Goal: Task Accomplishment & Management: Manage account settings

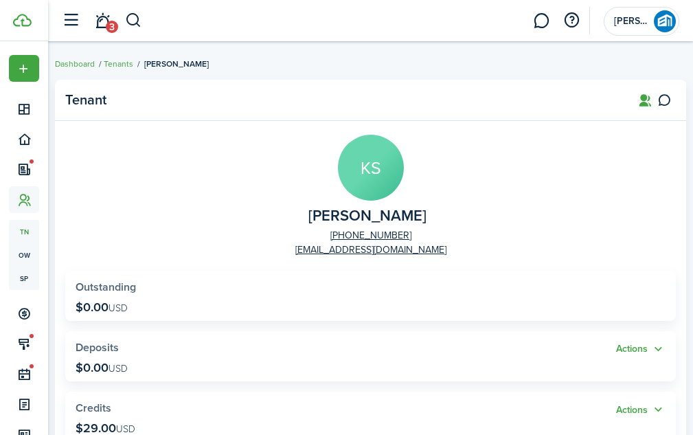
click at [613, 331] on widget-stats "Actions Deposits $0.00 USD" at bounding box center [370, 356] width 611 height 50
click at [542, 251] on panel-main-body "KS [PERSON_NAME] [PHONE_NUMBER] [EMAIL_ADDRESS][DOMAIN_NAME] Outstanding $0.00 …" at bounding box center [370, 443] width 631 height 644
click at [344, 135] on avatar-icon-wrapper "KS" at bounding box center [371, 168] width 66 height 66
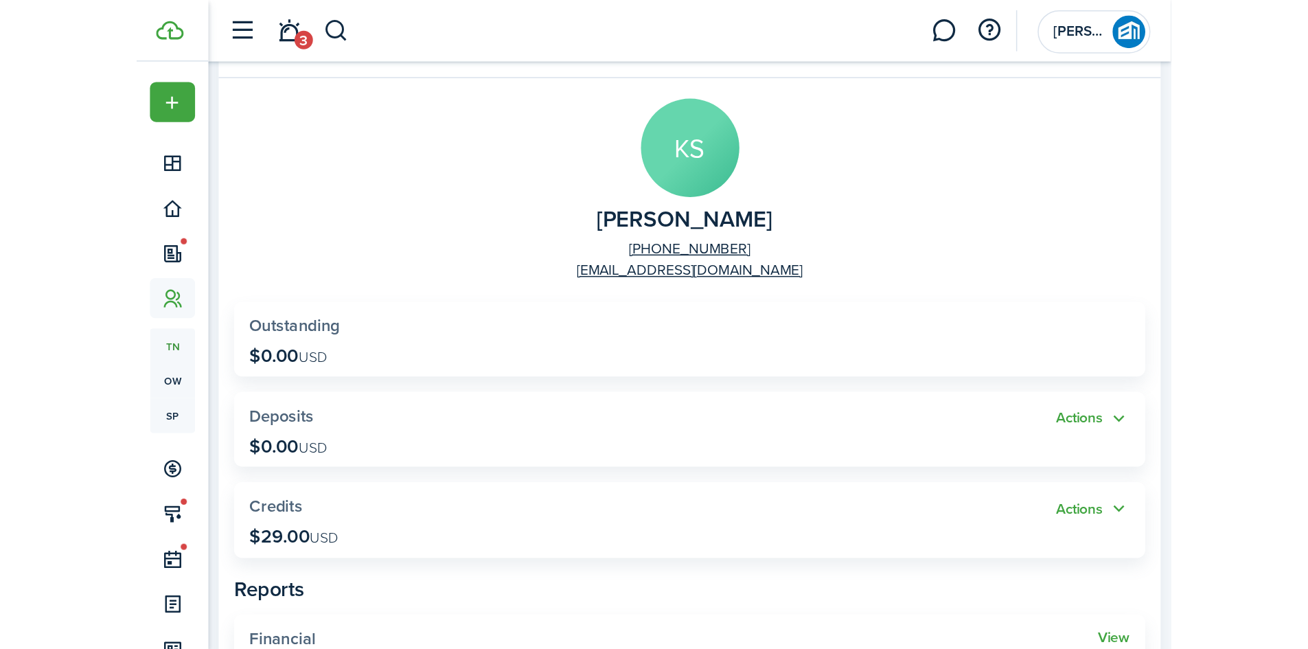
scroll to position [69, 0]
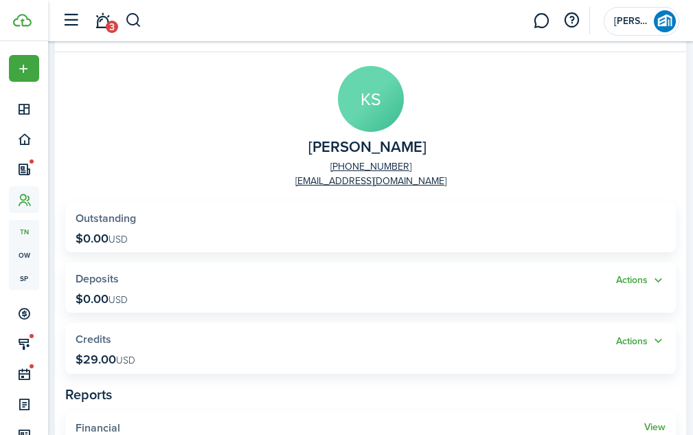
drag, startPoint x: 522, startPoint y: 155, endPoint x: 500, endPoint y: 132, distance: 32.1
click at [500, 134] on panel-main-group "KS [PERSON_NAME] [PHONE_NUMBER] [EMAIL_ADDRESS][DOMAIN_NAME]" at bounding box center [370, 127] width 611 height 122
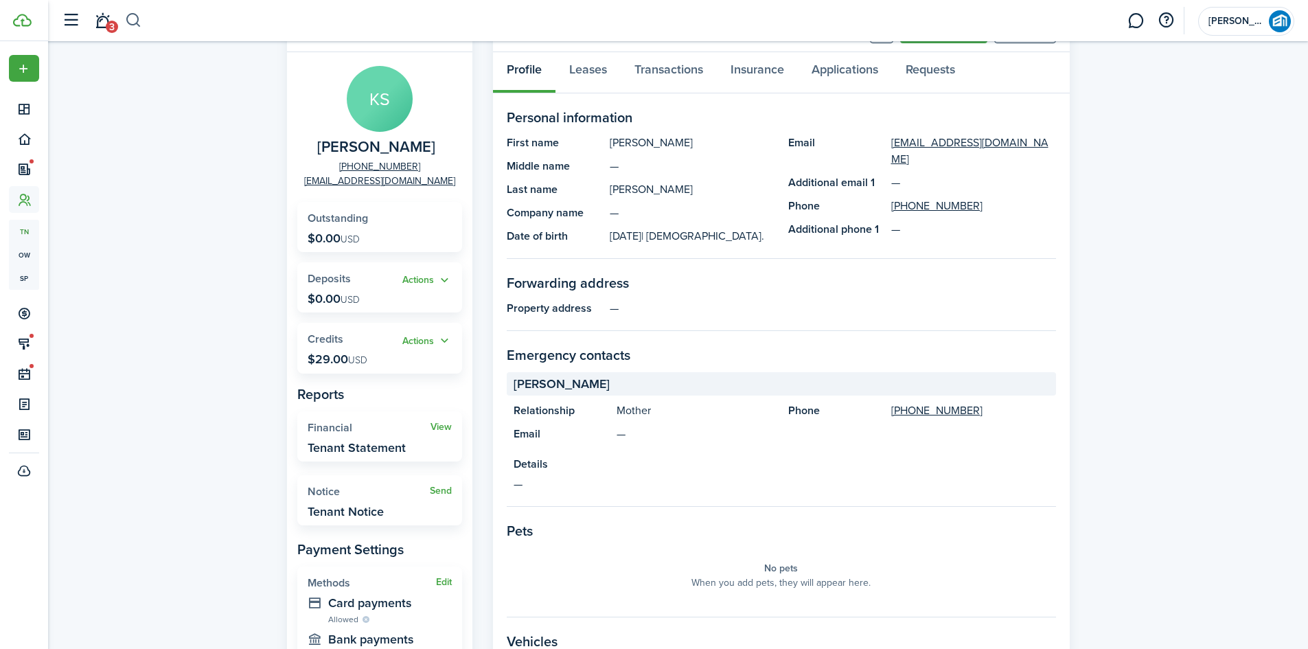
click at [134, 21] on button "button" at bounding box center [133, 20] width 17 height 23
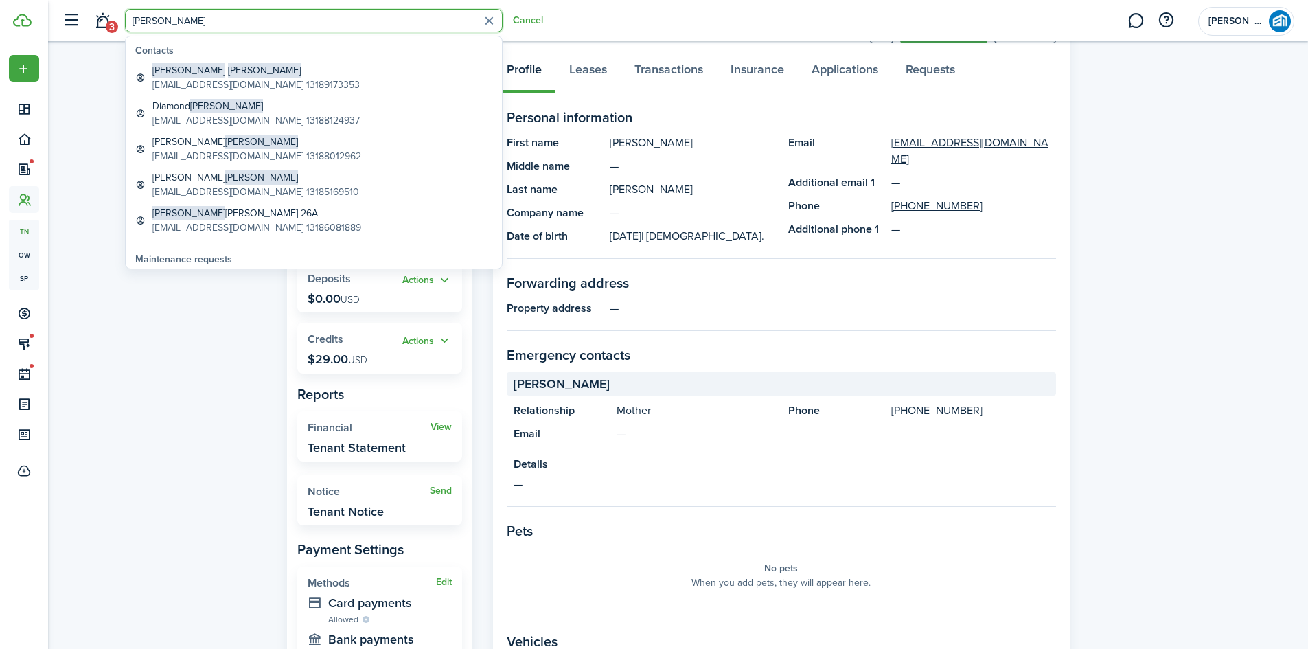
type input "[PERSON_NAME]"
click at [190, 79] on global-search-item-description "[EMAIL_ADDRESS][DOMAIN_NAME] 13189173353" at bounding box center [255, 85] width 207 height 14
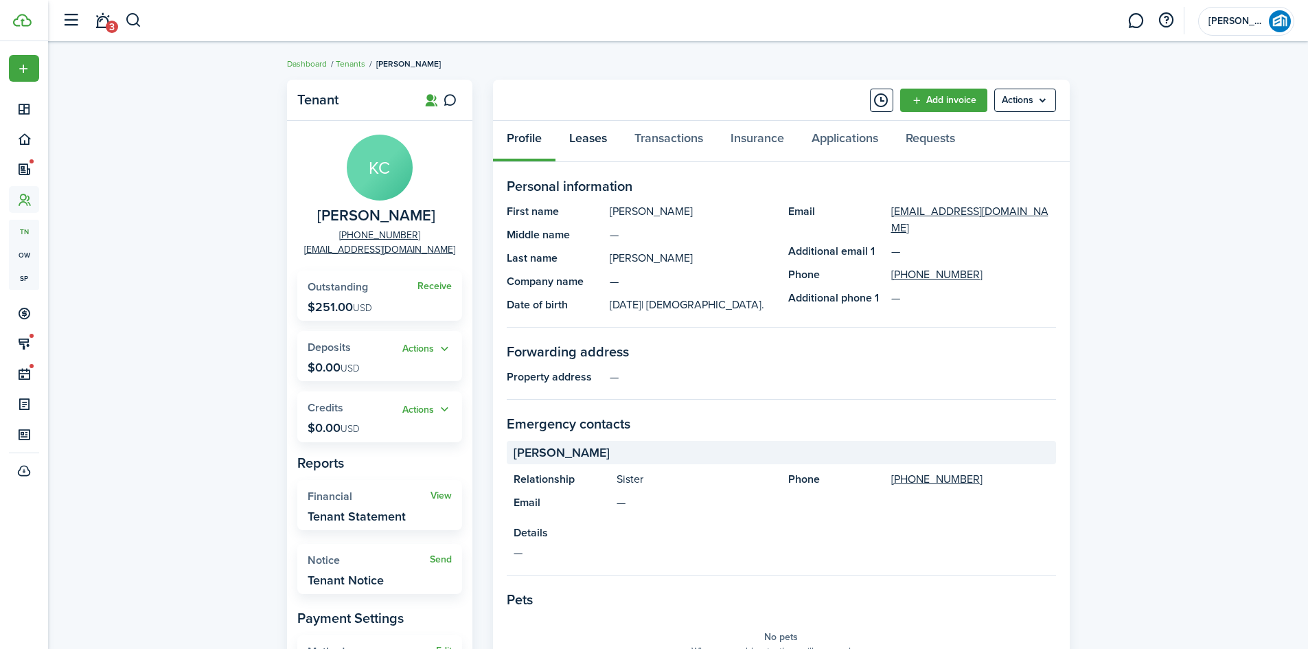
click at [601, 141] on link "Leases" at bounding box center [588, 141] width 65 height 41
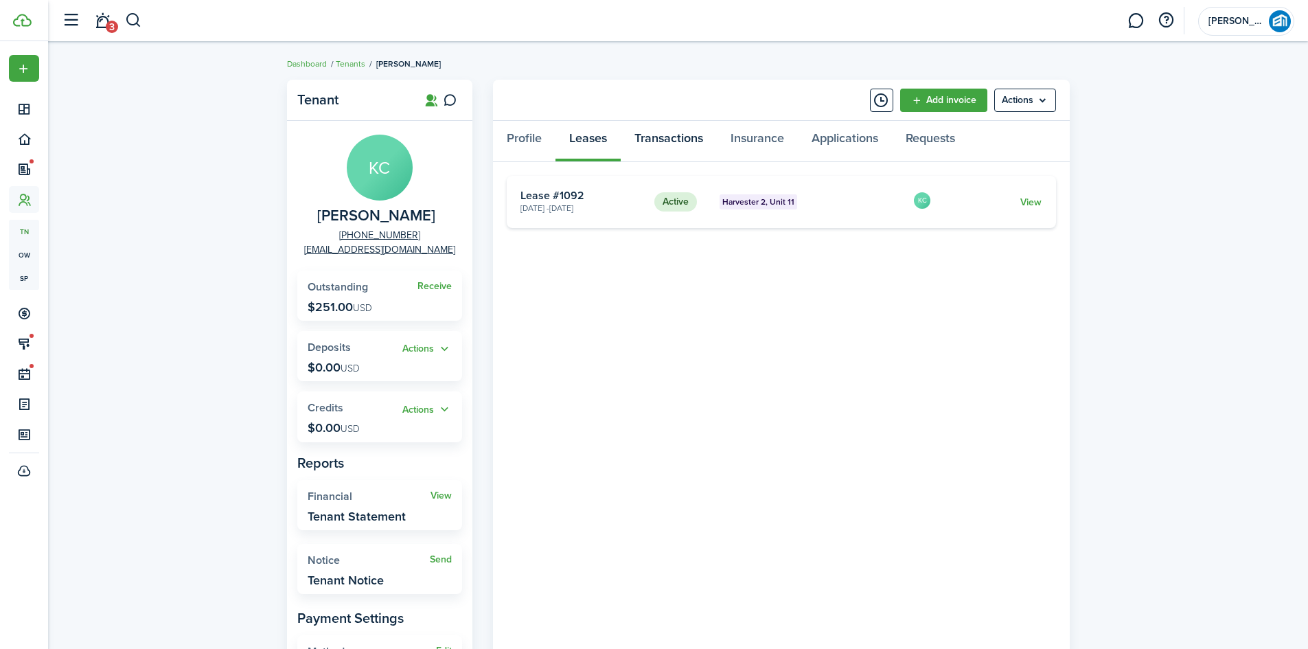
click at [683, 141] on link "Transactions" at bounding box center [669, 141] width 96 height 41
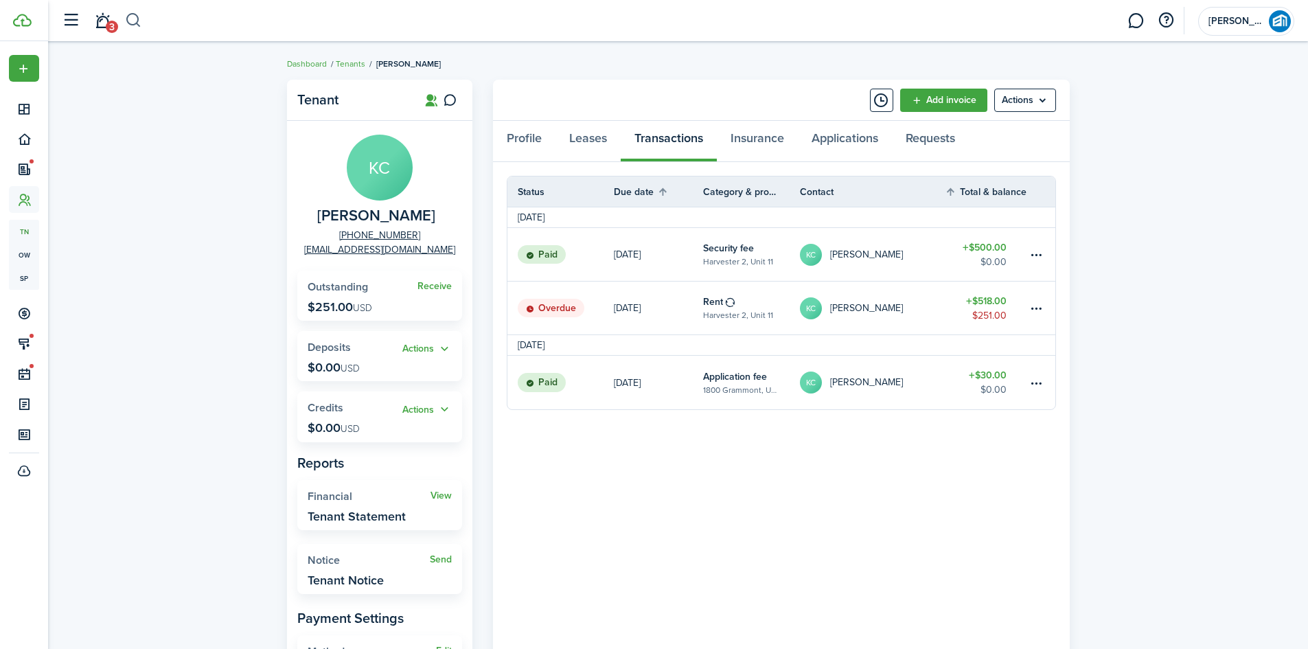
click at [133, 18] on button "button" at bounding box center [133, 20] width 17 height 23
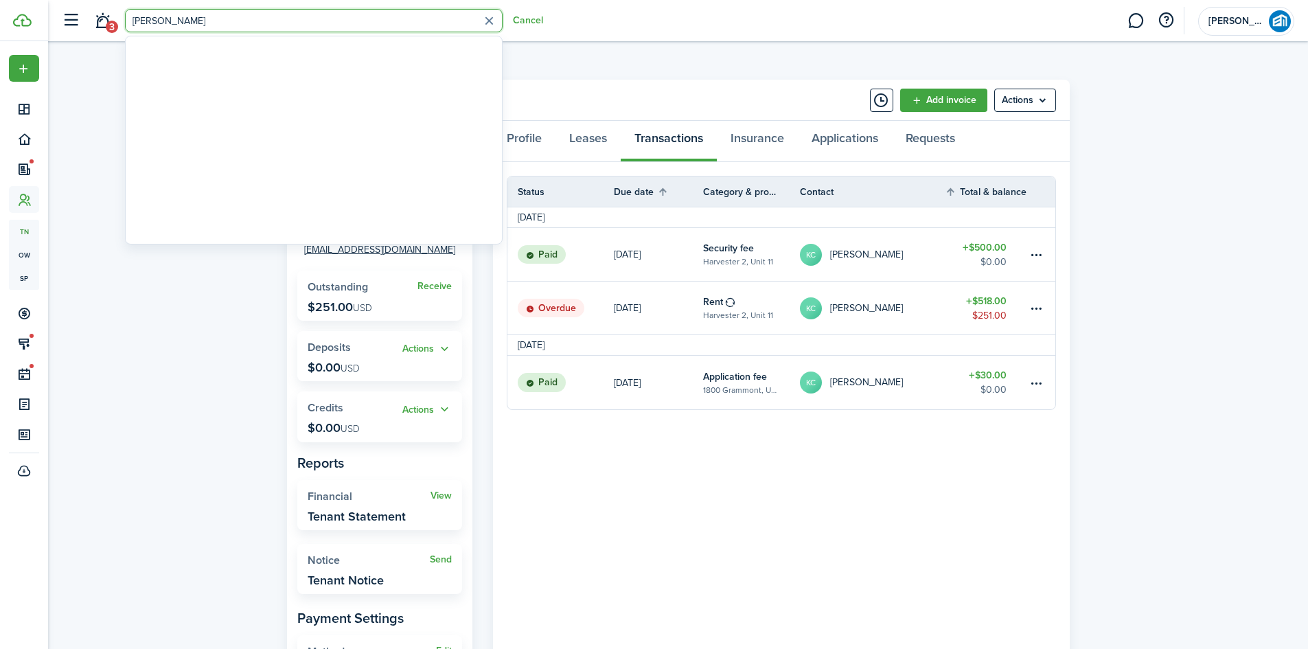
type input "[PERSON_NAME]"
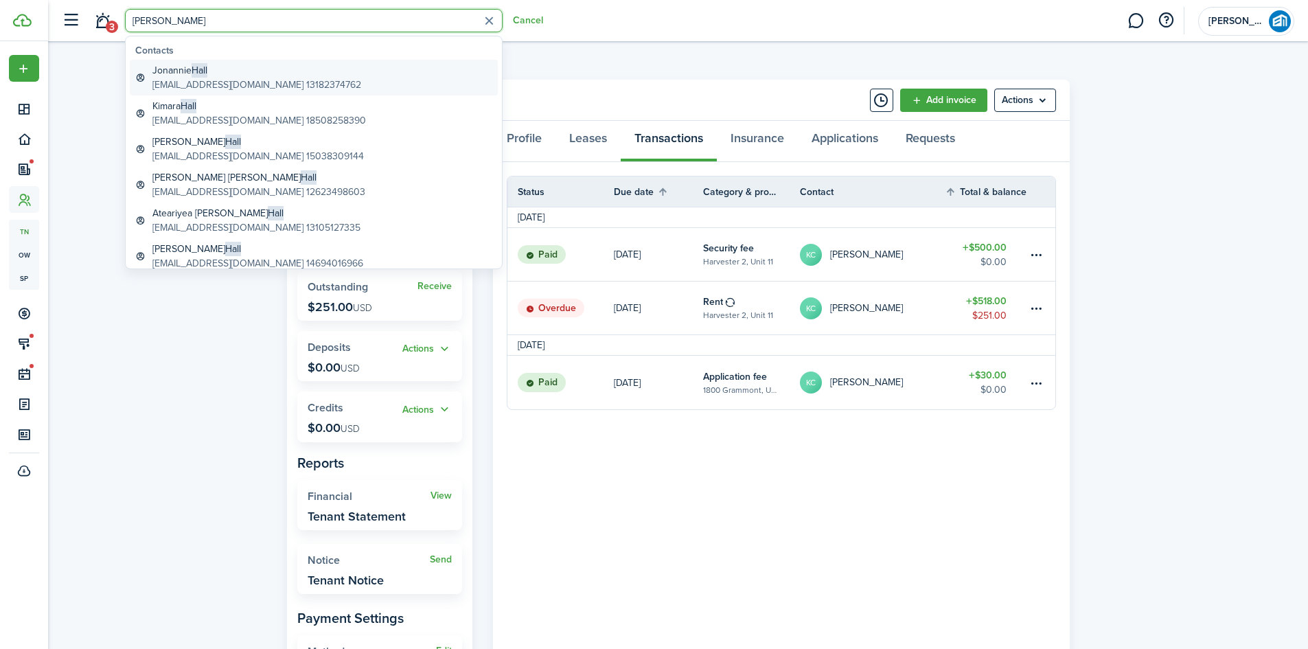
click at [184, 76] on global-search-item-title "[PERSON_NAME]" at bounding box center [256, 70] width 209 height 14
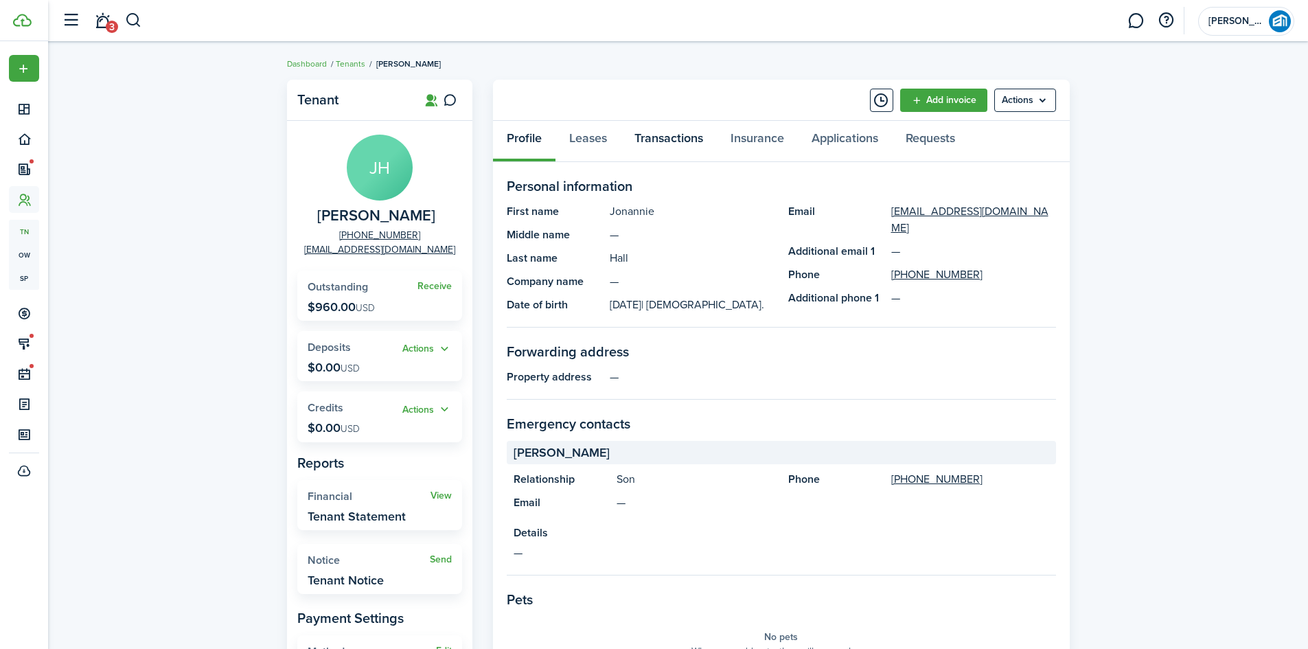
click at [658, 130] on link "Transactions" at bounding box center [669, 141] width 96 height 41
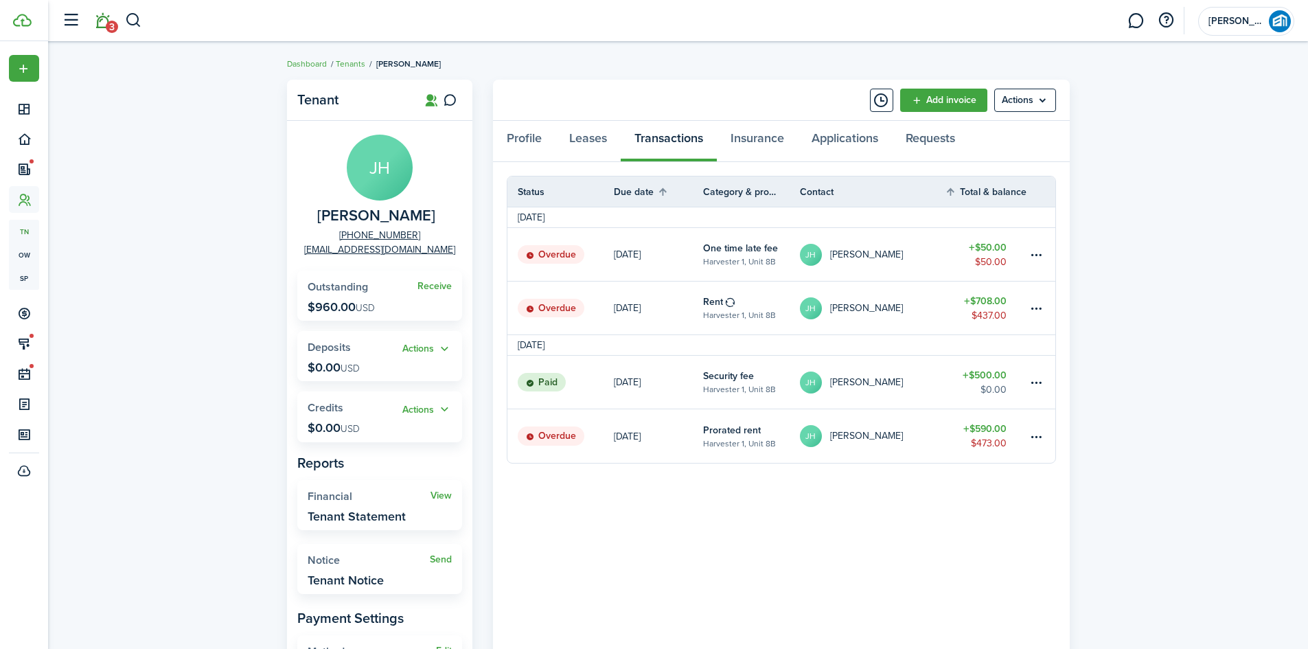
click at [112, 29] on span "3" at bounding box center [112, 27] width 12 height 12
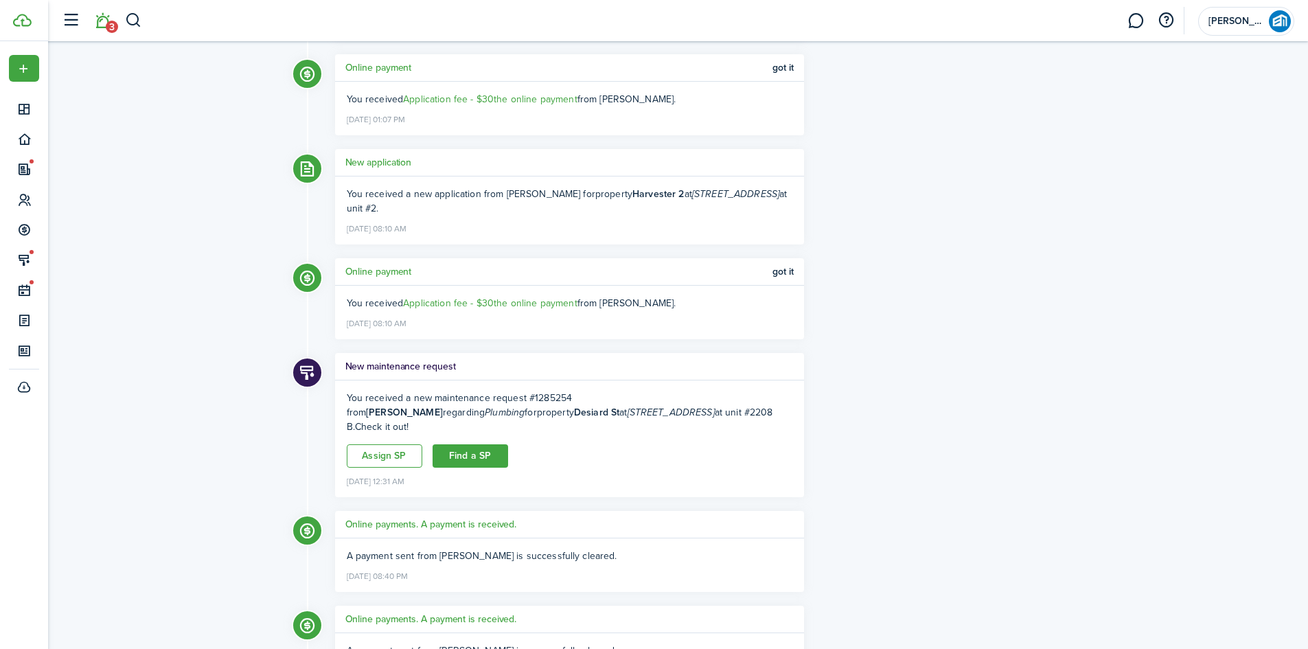
scroll to position [275, 0]
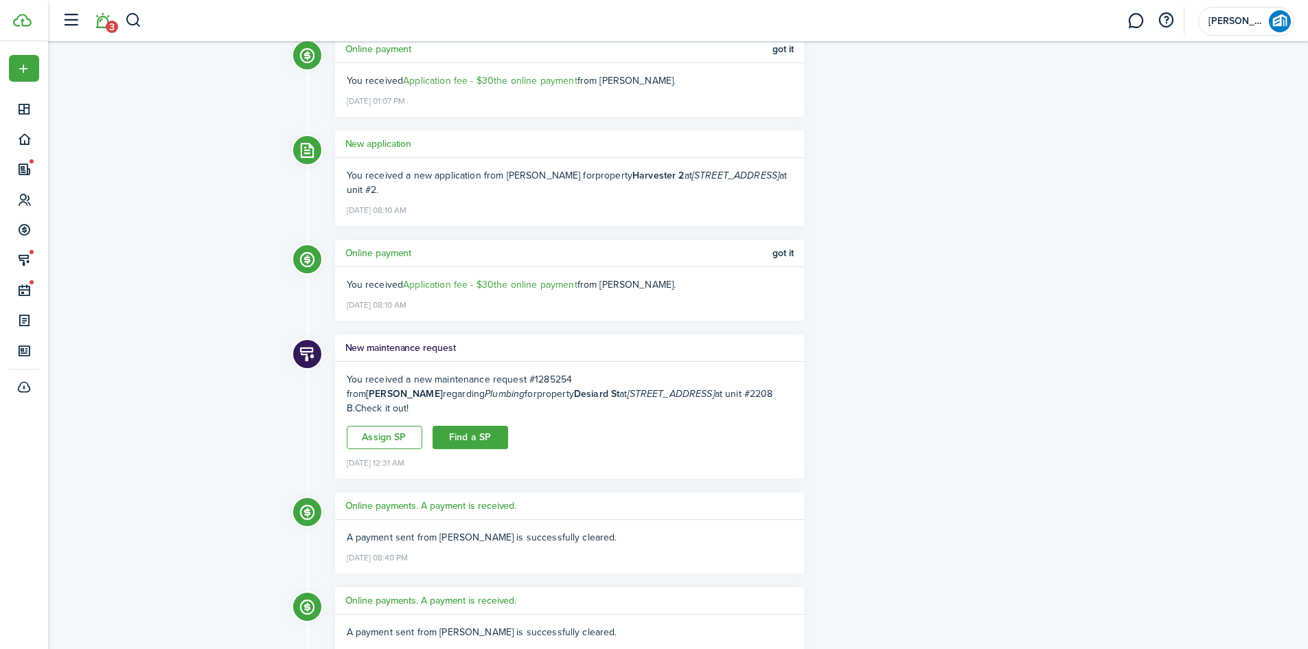
click at [363, 144] on h5 "New application" at bounding box center [378, 144] width 67 height 14
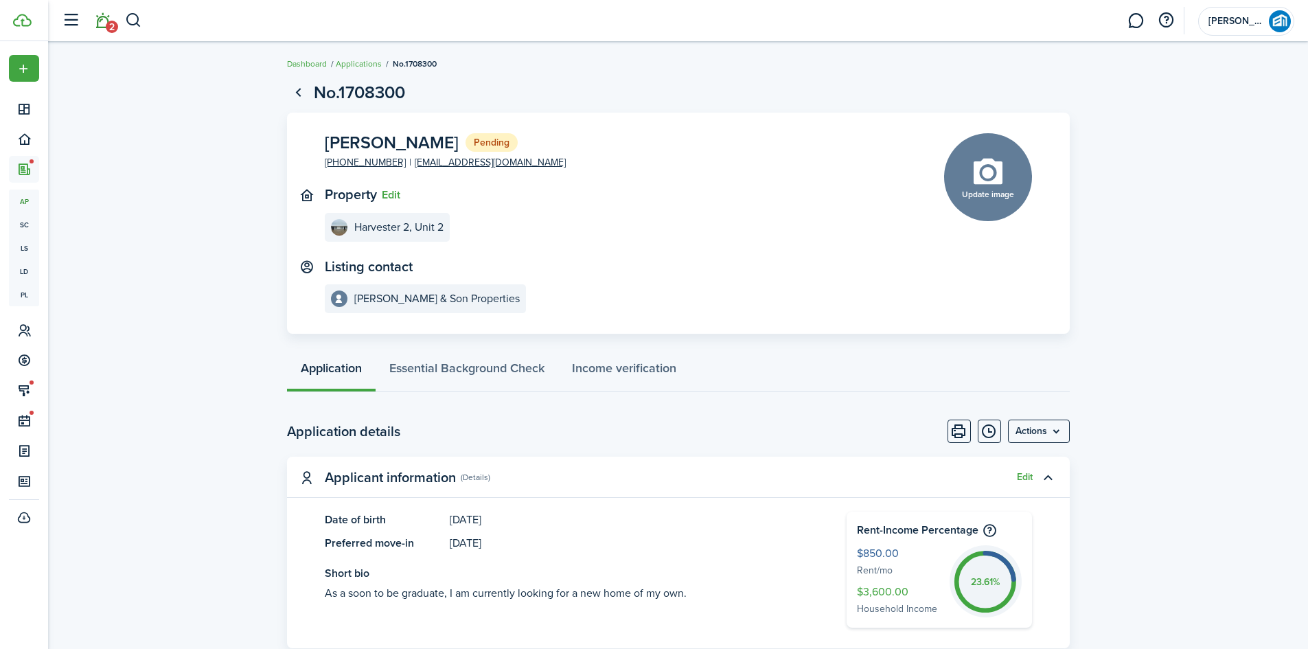
click at [111, 27] on span "2" at bounding box center [112, 27] width 12 height 12
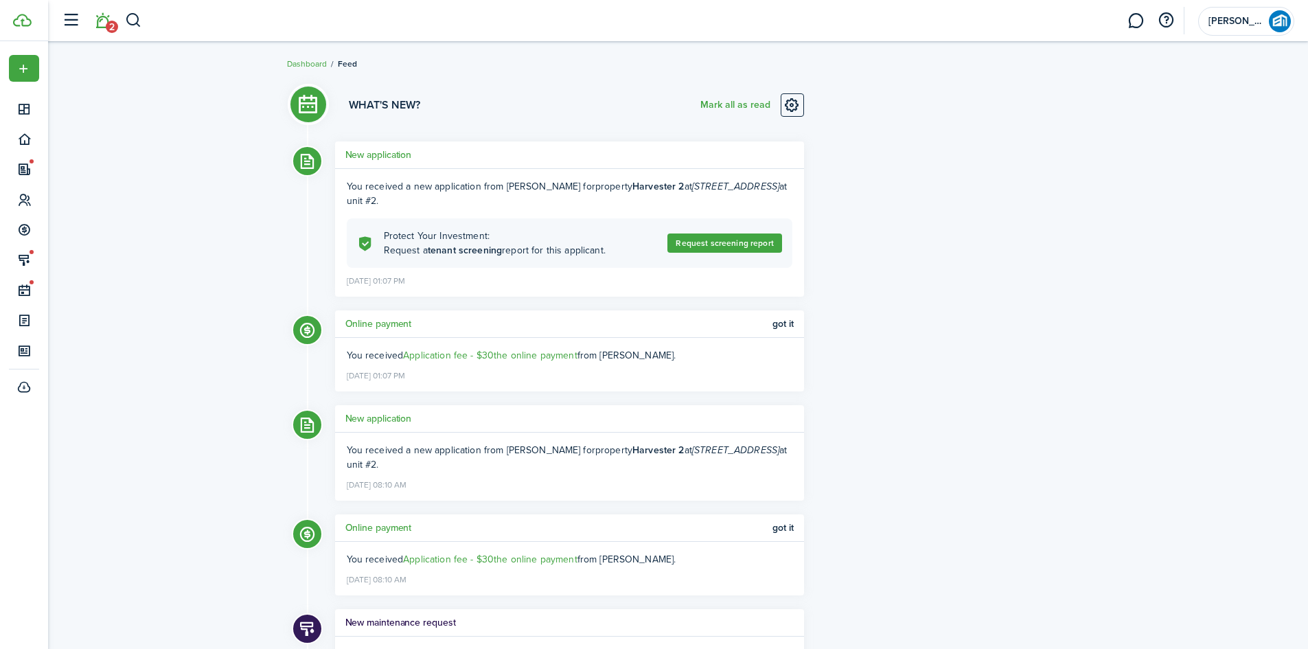
click at [392, 152] on h5 "New application" at bounding box center [378, 155] width 67 height 14
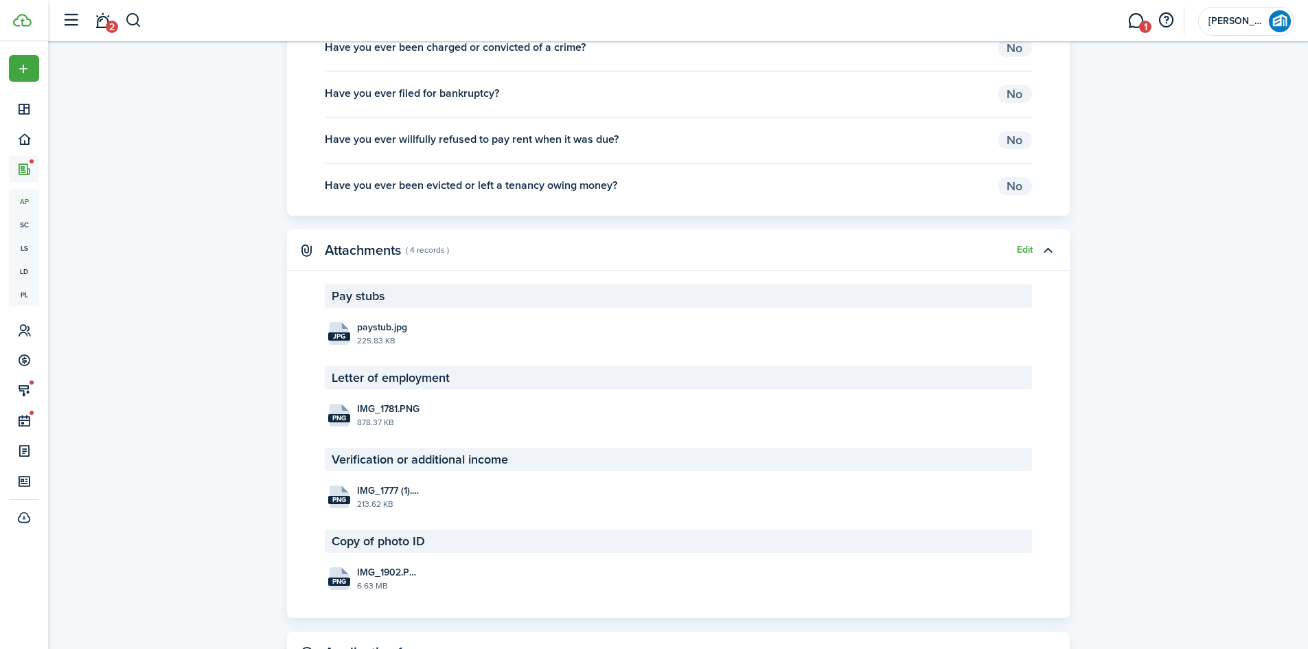
scroll to position [1717, 0]
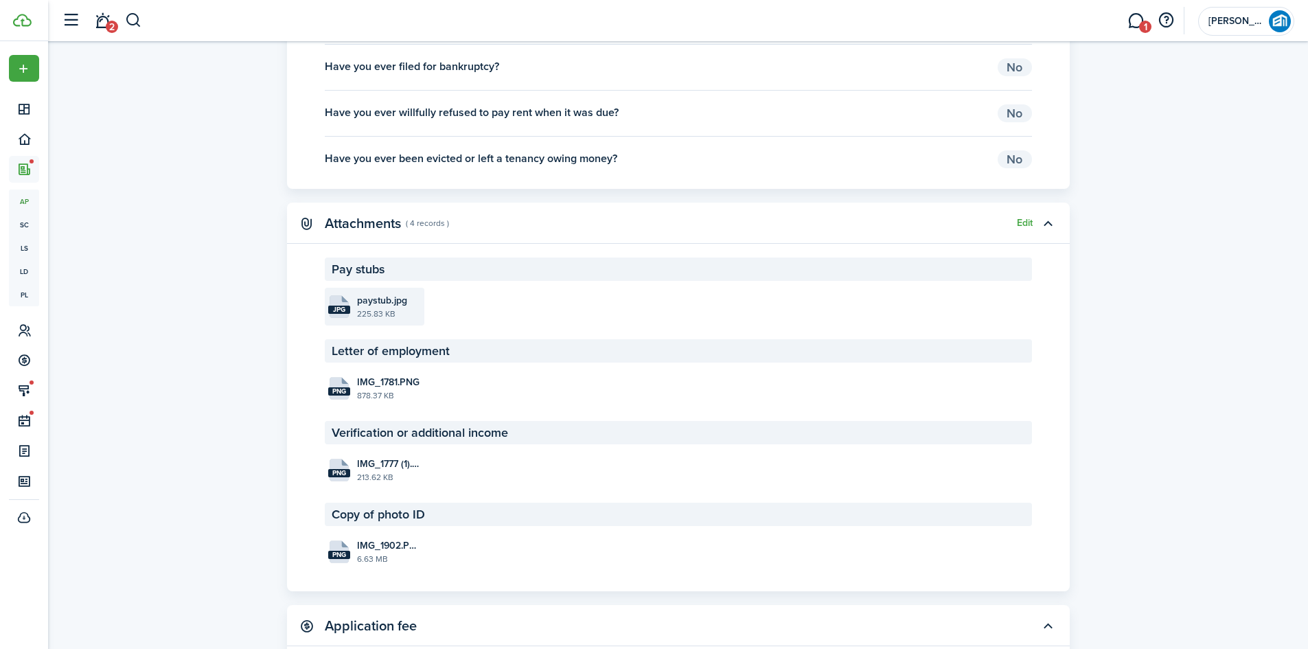
click at [335, 299] on file-icon "jpg" at bounding box center [339, 306] width 22 height 23
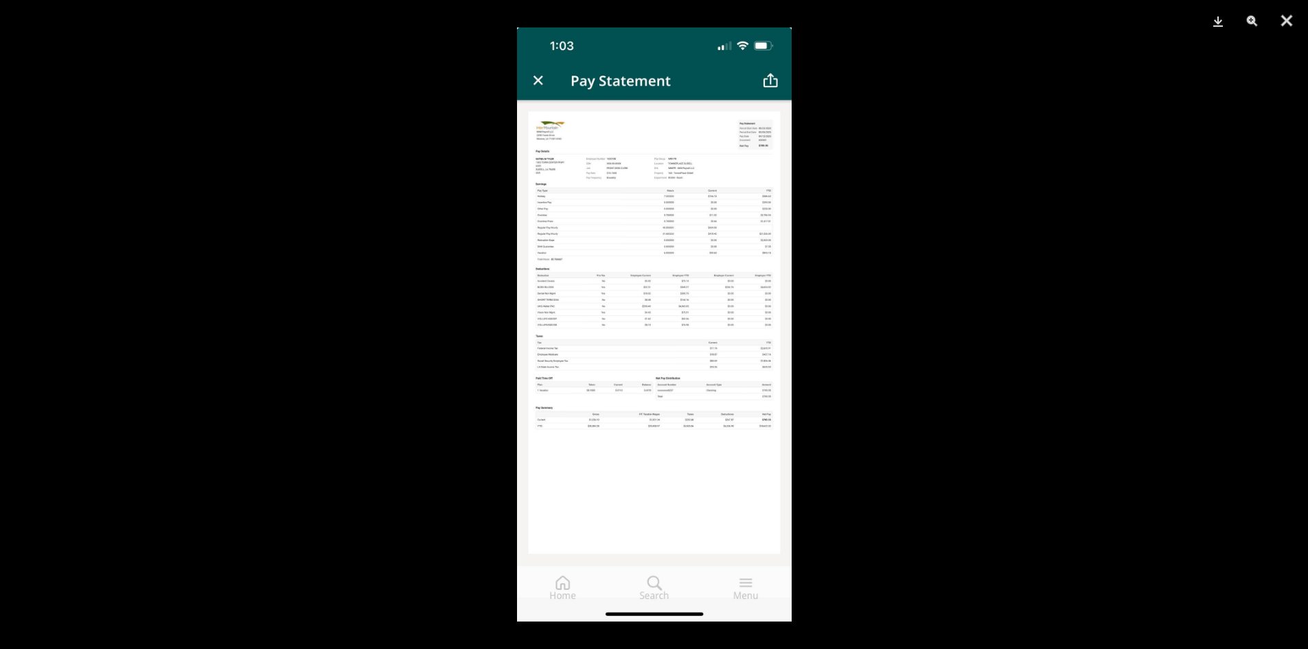
click at [692, 214] on img at bounding box center [654, 324] width 275 height 594
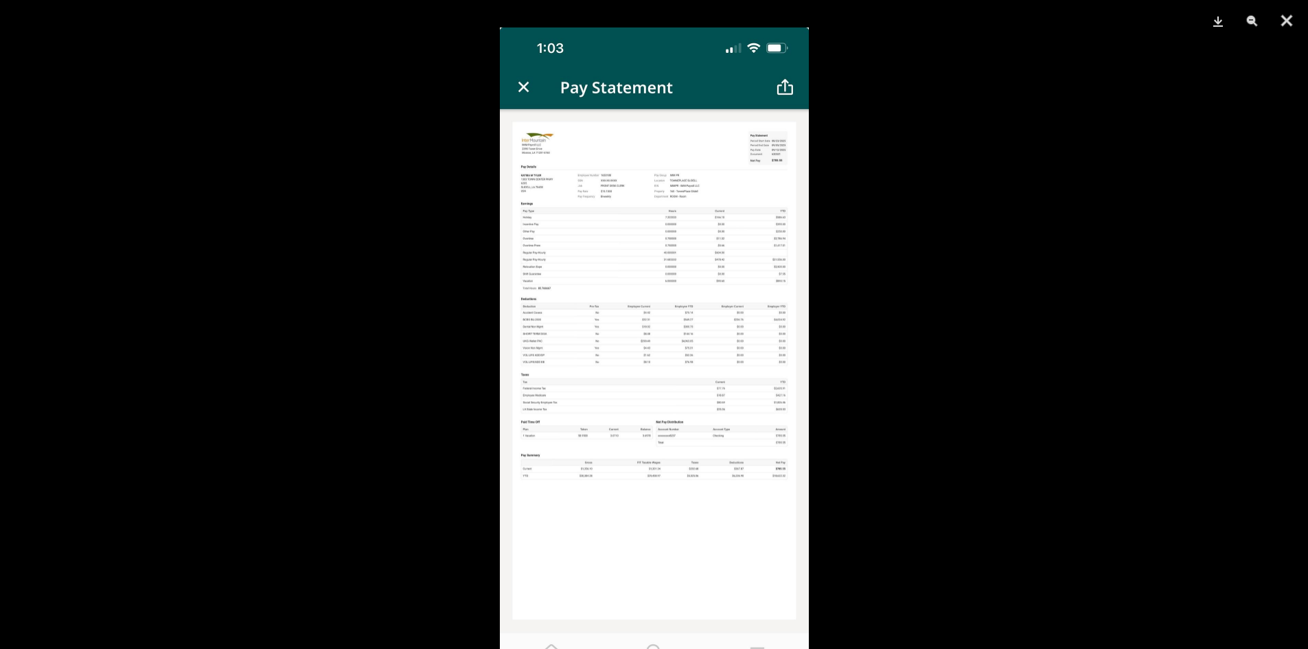
click at [692, 211] on img at bounding box center [654, 361] width 309 height 668
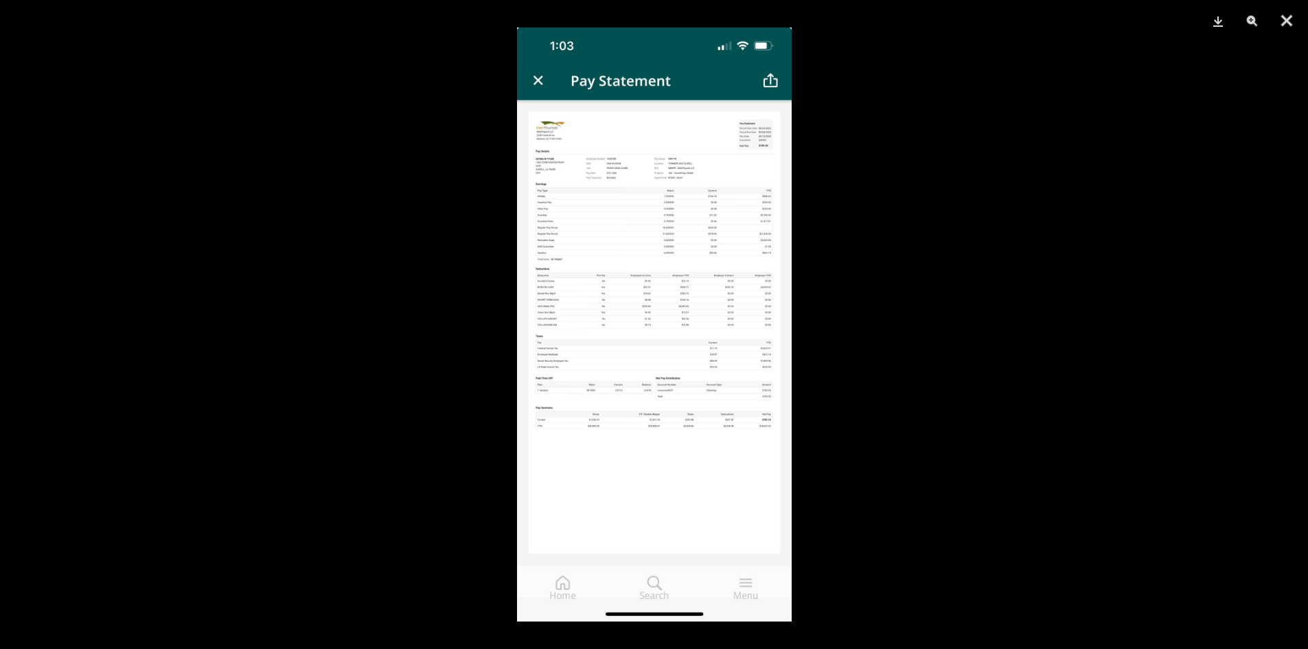
click at [692, 211] on img at bounding box center [654, 324] width 275 height 594
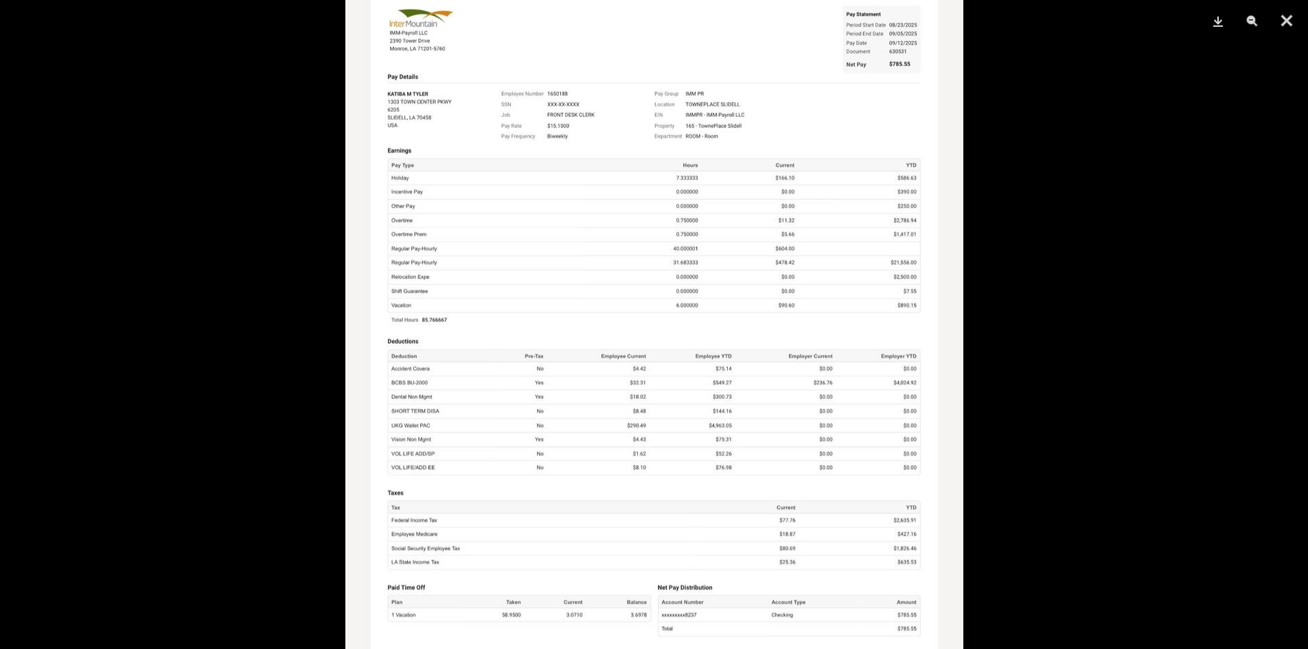
click at [692, 317] on div at bounding box center [654, 324] width 1308 height 649
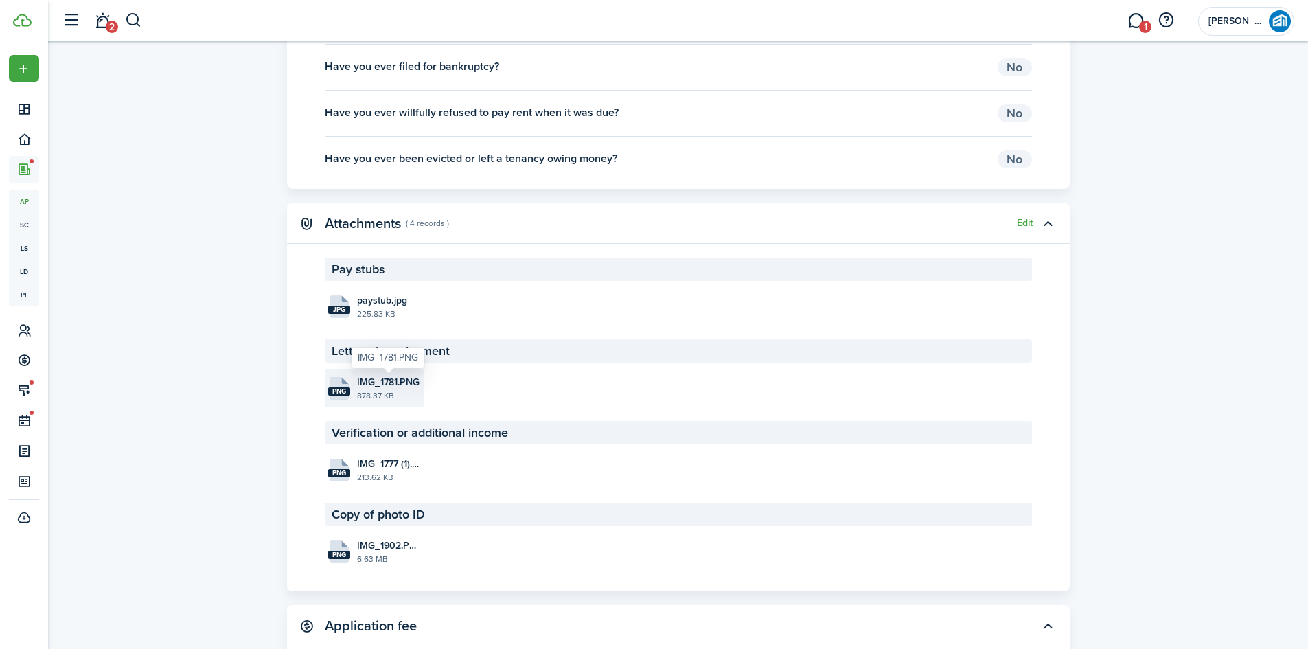
click at [359, 388] on span "IMG_1781.PNG" at bounding box center [388, 382] width 63 height 14
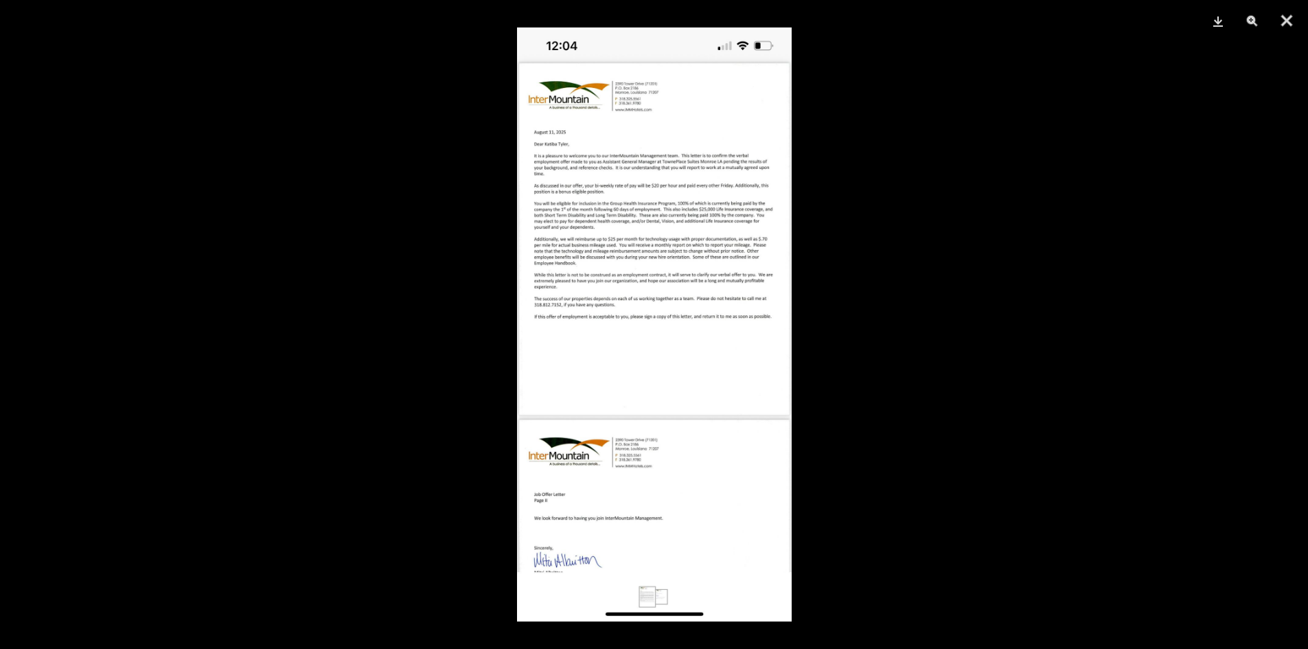
click at [664, 269] on img at bounding box center [654, 324] width 275 height 594
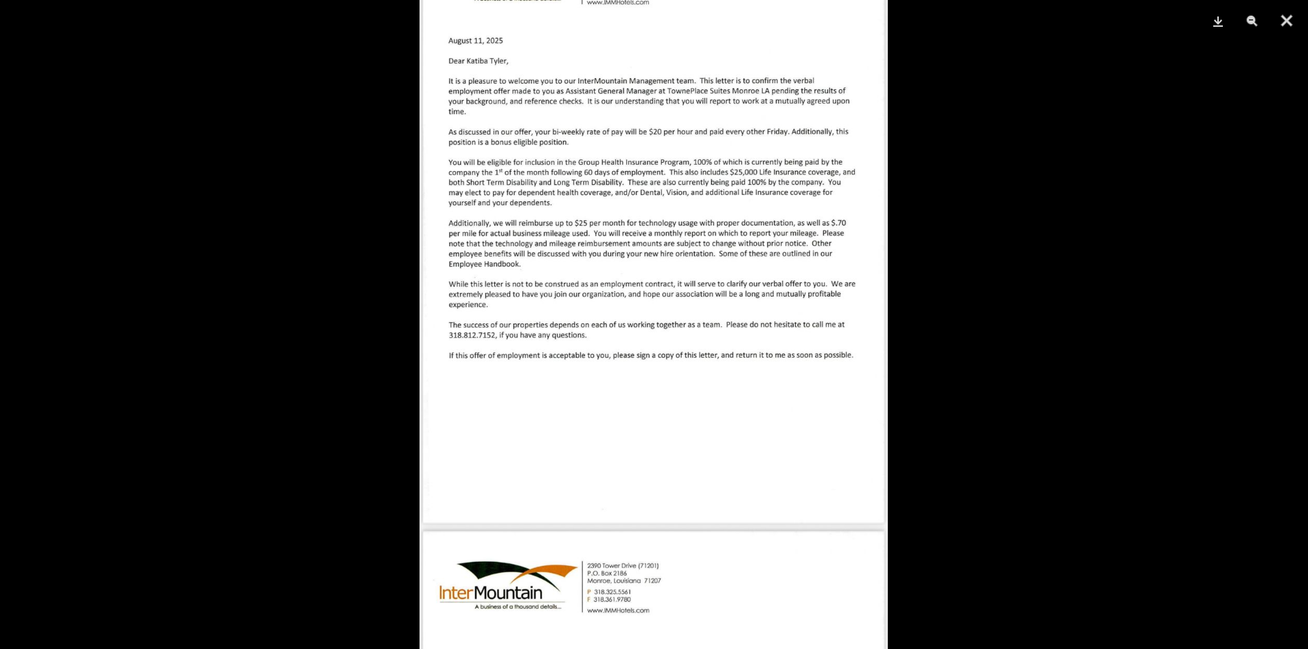
click at [692, 378] on div at bounding box center [654, 324] width 1308 height 649
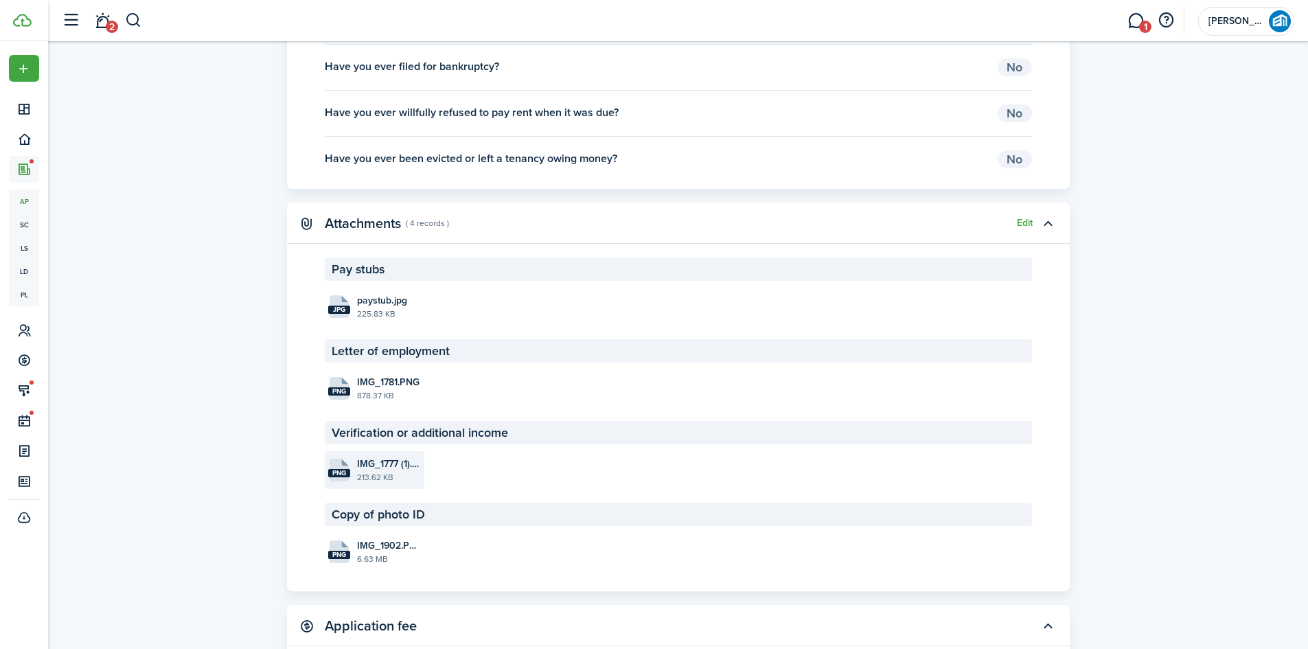
click at [376, 434] on file "png IMG_1777 (1).PNG 213.62 KB" at bounding box center [375, 470] width 100 height 38
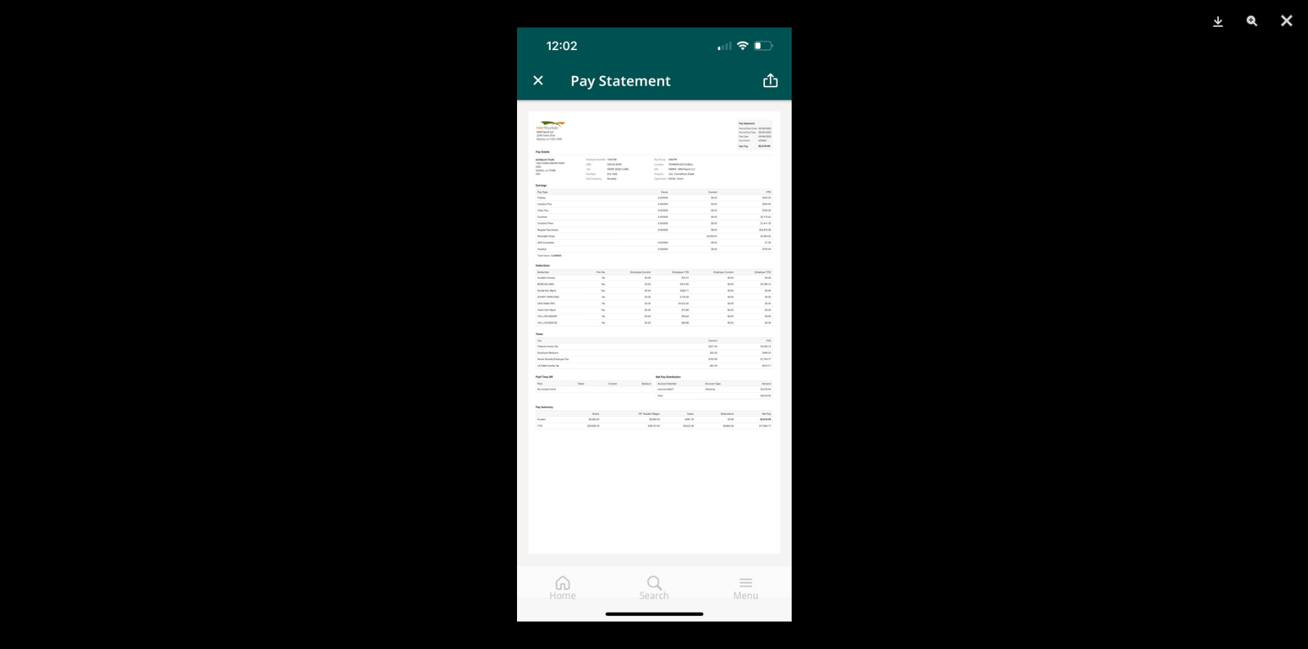
click at [692, 198] on img at bounding box center [654, 324] width 275 height 594
click at [692, 16] on button "Close" at bounding box center [1287, 20] width 34 height 41
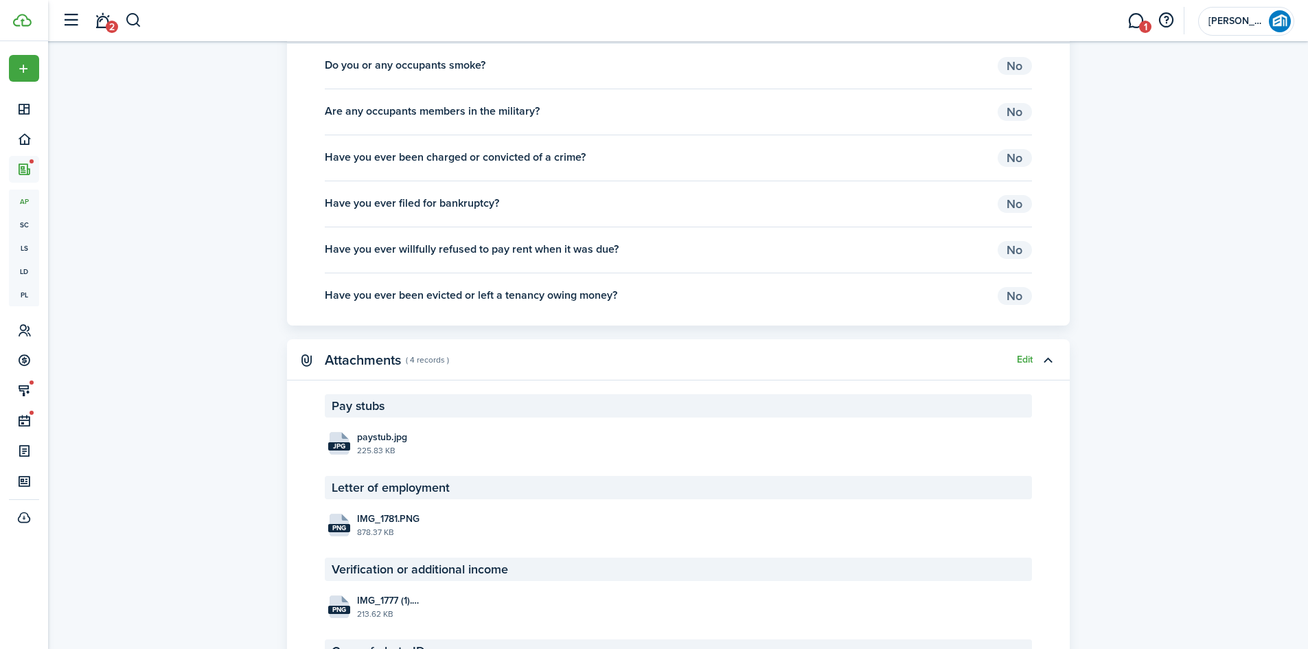
scroll to position [1854, 0]
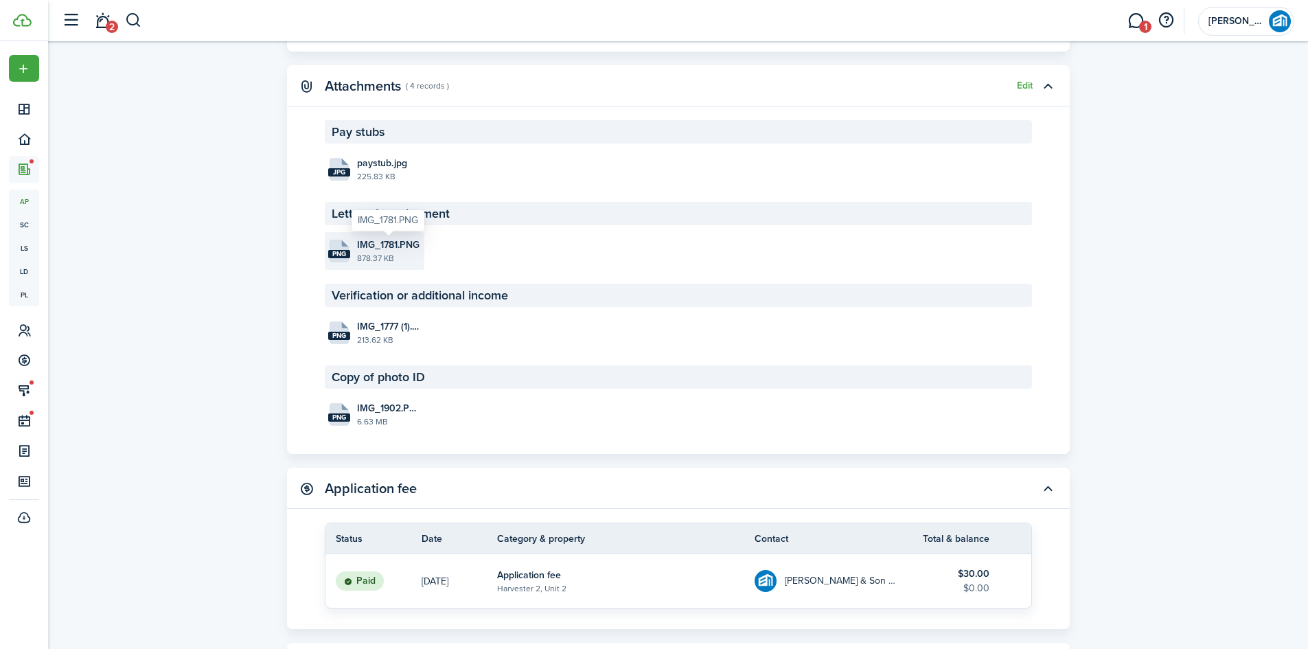
click at [361, 246] on span "IMG_1781.PNG" at bounding box center [388, 245] width 63 height 14
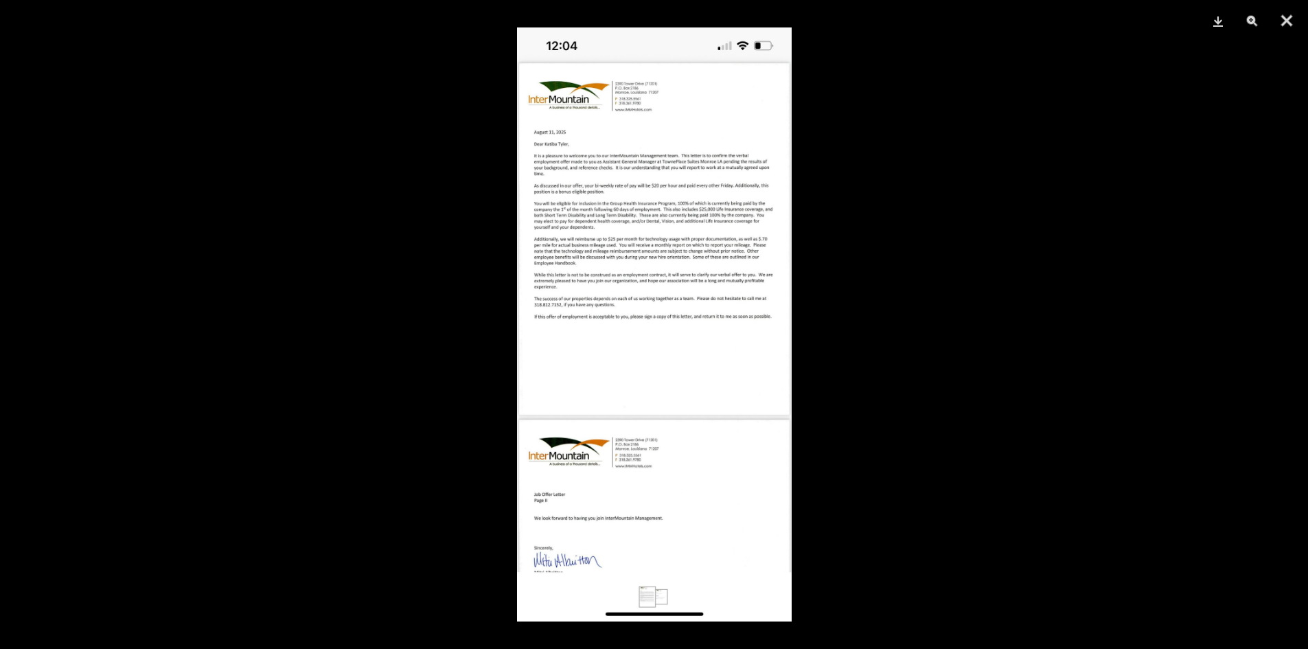
click at [692, 286] on img at bounding box center [654, 324] width 275 height 594
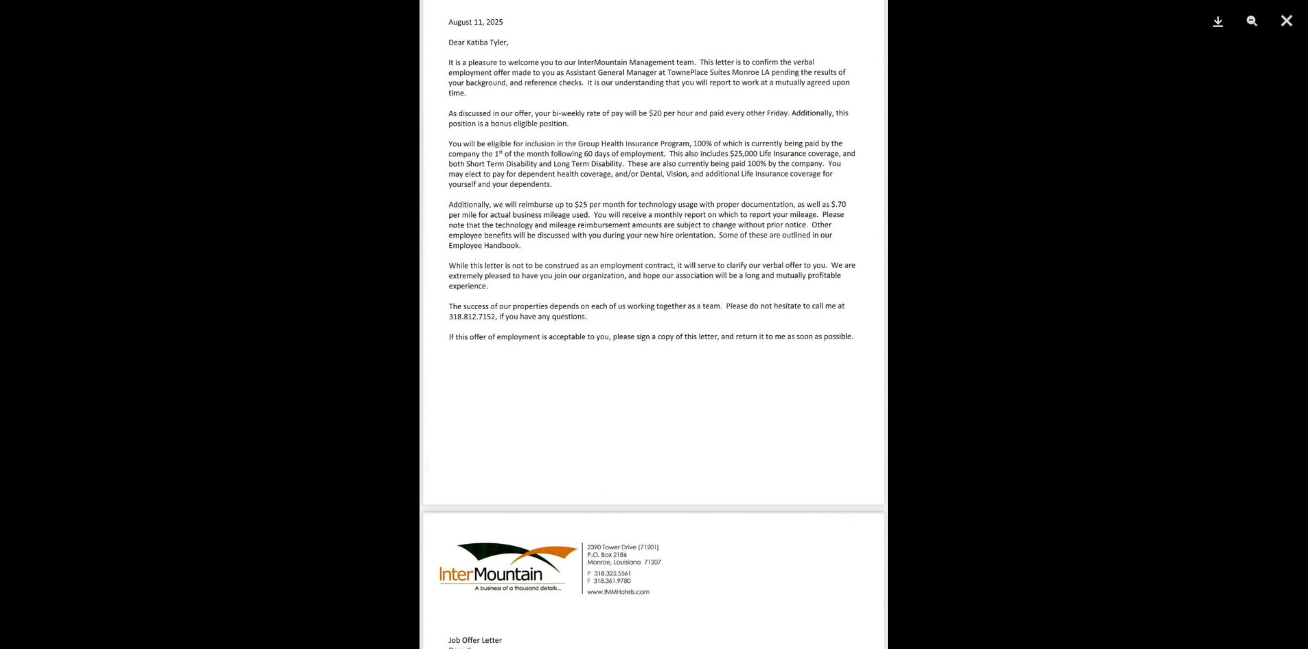
click at [692, 209] on div at bounding box center [654, 324] width 1308 height 649
